Goal: Task Accomplishment & Management: Manage account settings

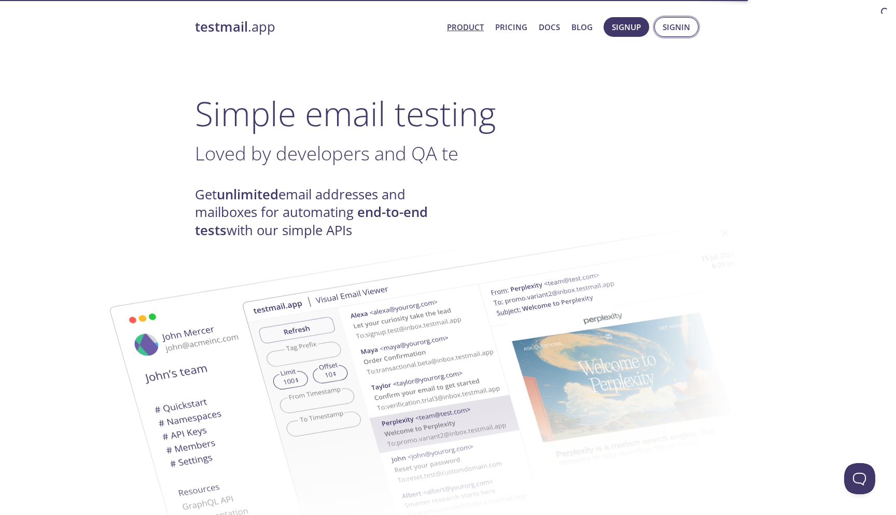
click at [674, 32] on span "Signin" at bounding box center [676, 26] width 27 height 13
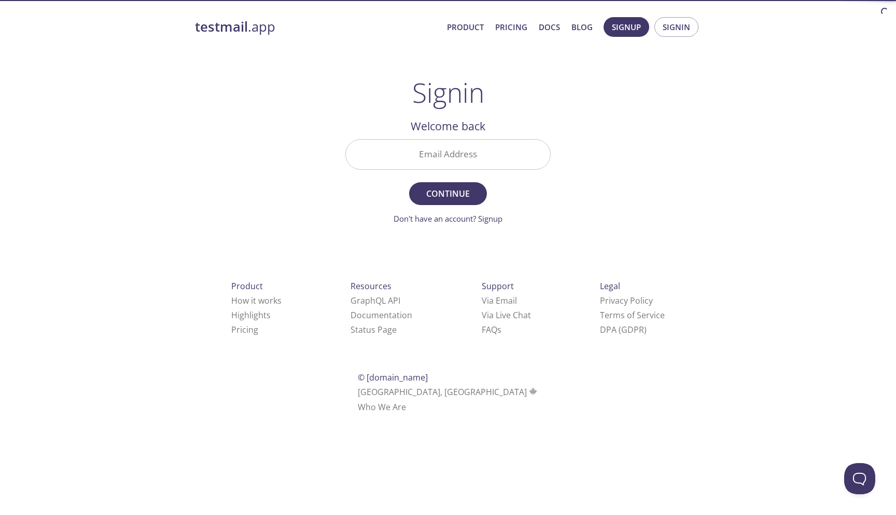
click at [471, 146] on input "Email Address" at bounding box center [448, 155] width 204 height 30
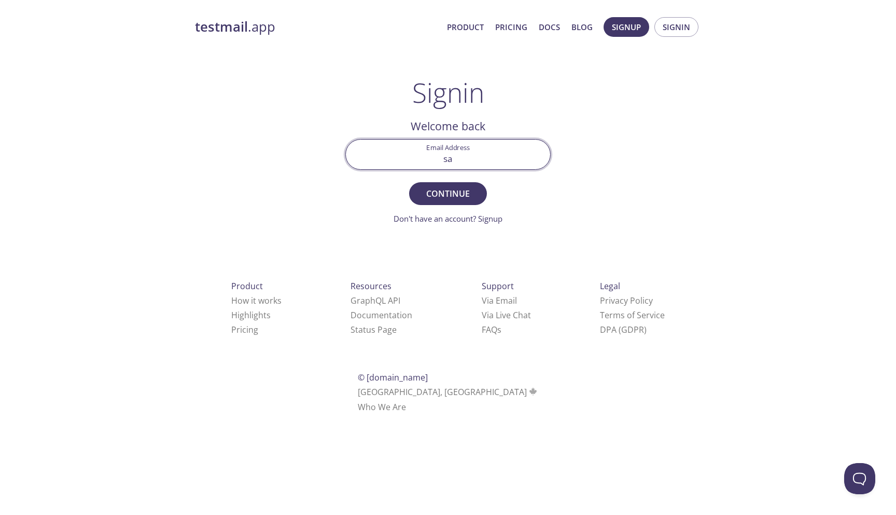
type input "[EMAIL_ADDRESS][DOMAIN_NAME]"
click at [443, 194] on span "Continue" at bounding box center [448, 193] width 55 height 15
click at [438, 157] on input "Signin Security Code" at bounding box center [448, 155] width 204 height 30
paste input "RUH1ADH"
type input "RUH1ADH"
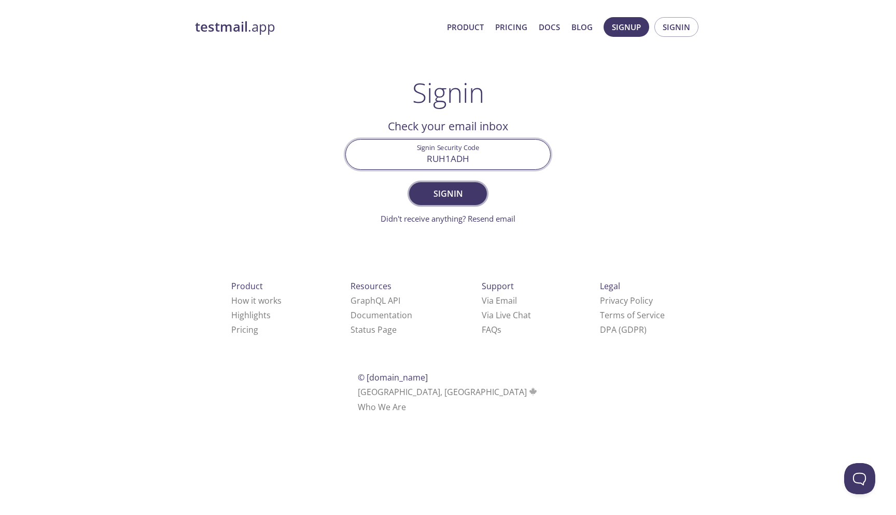
click at [432, 191] on span "Signin" at bounding box center [448, 193] width 55 height 15
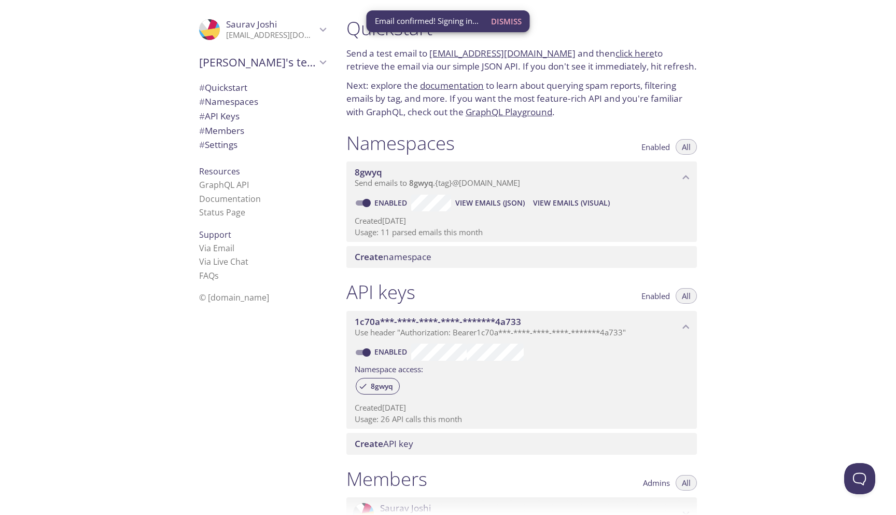
click at [474, 209] on span "View Emails (JSON)" at bounding box center [490, 203] width 70 height 12
